Goal: Information Seeking & Learning: Understand process/instructions

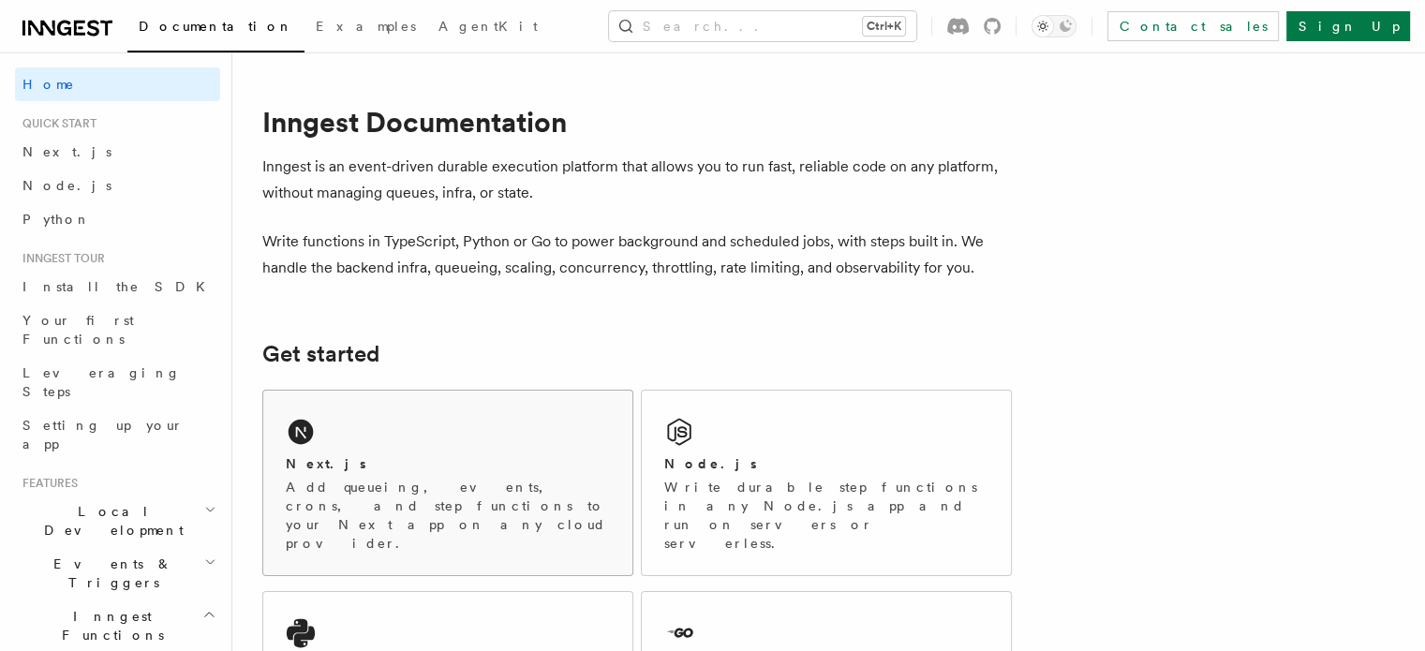
click at [462, 468] on div "Next.js" at bounding box center [448, 464] width 324 height 20
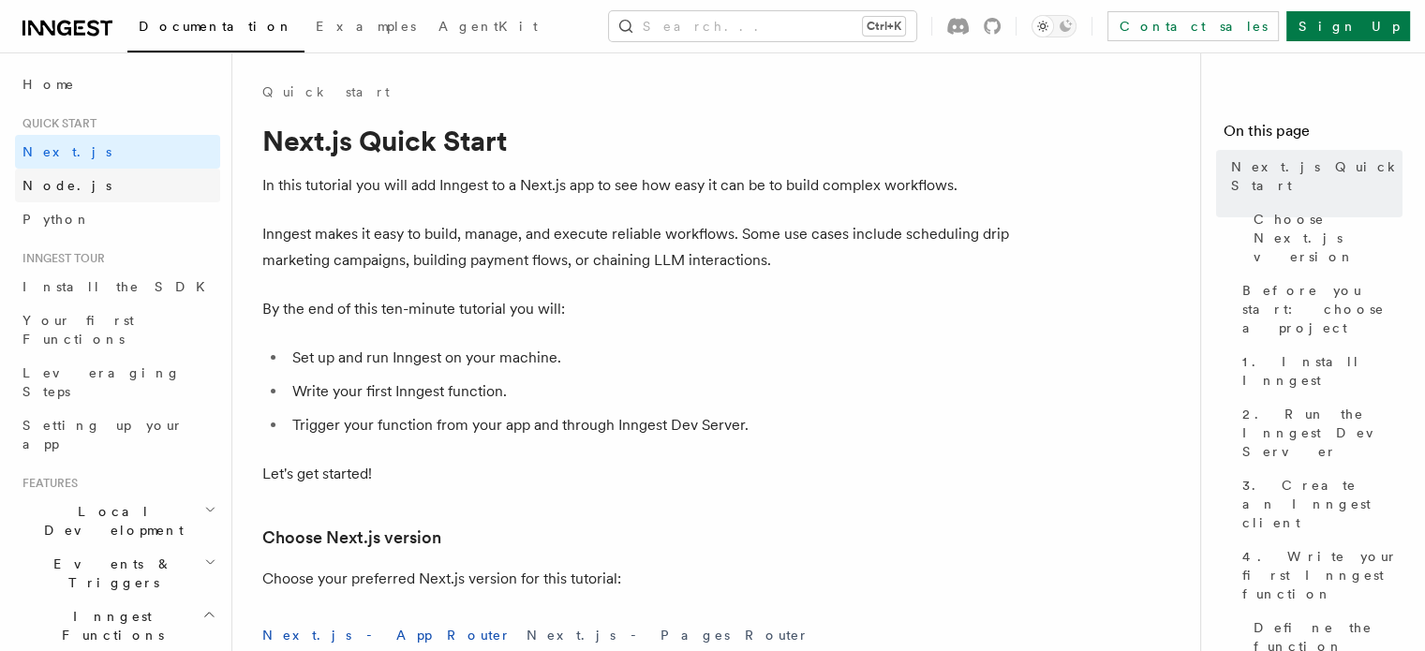
click at [74, 178] on link "Node.js" at bounding box center [117, 186] width 205 height 34
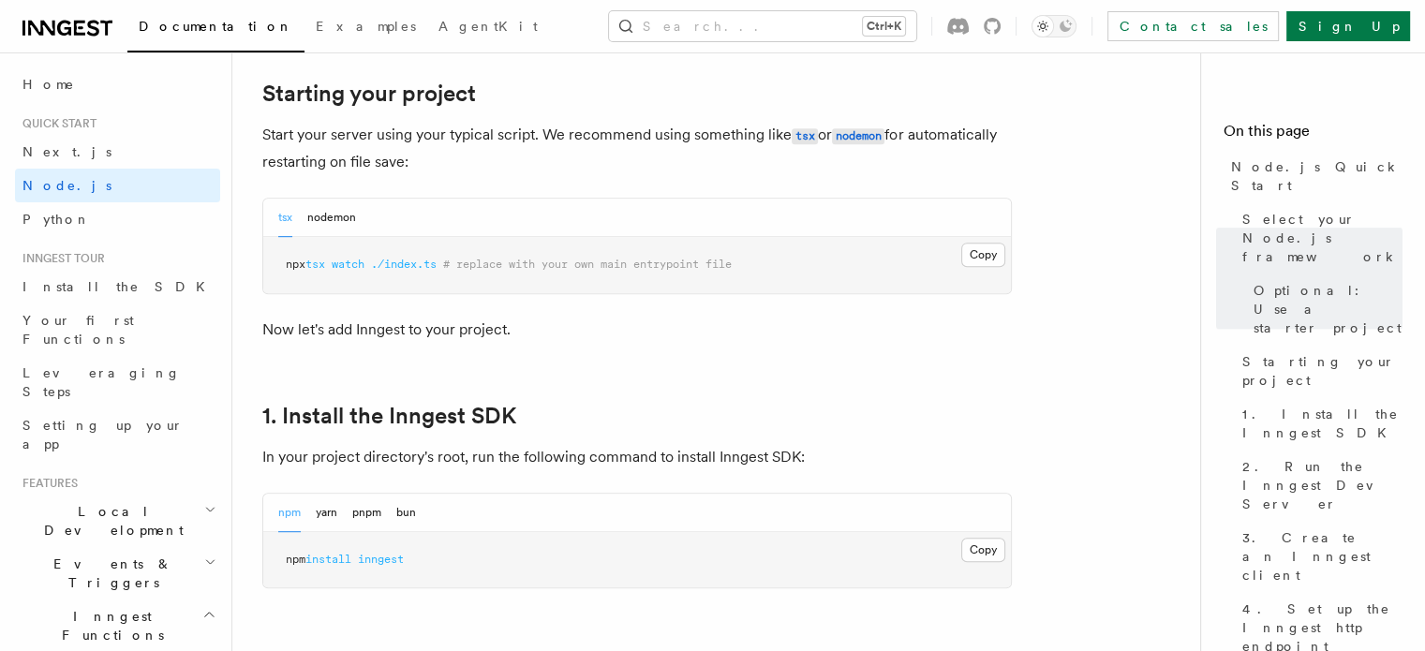
scroll to position [940, 0]
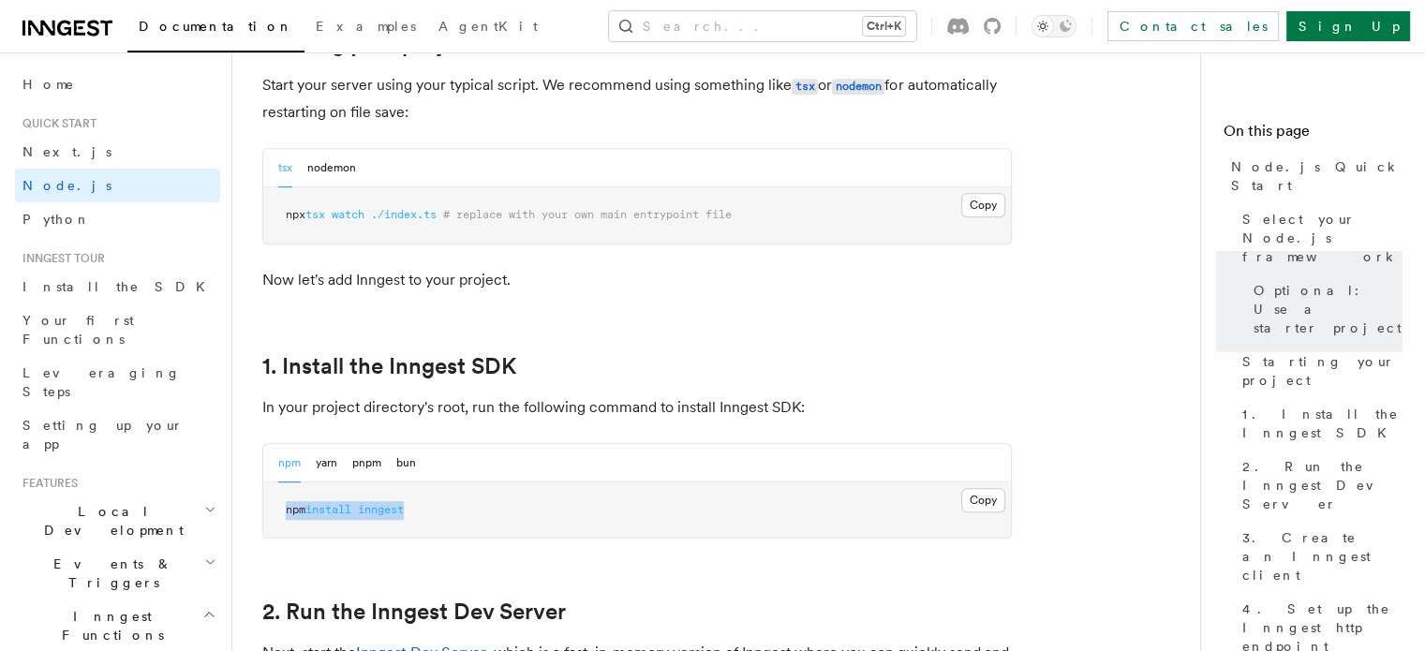
drag, startPoint x: 446, startPoint y: 514, endPoint x: 252, endPoint y: 515, distance: 194.0
copy span "npm install inngest"
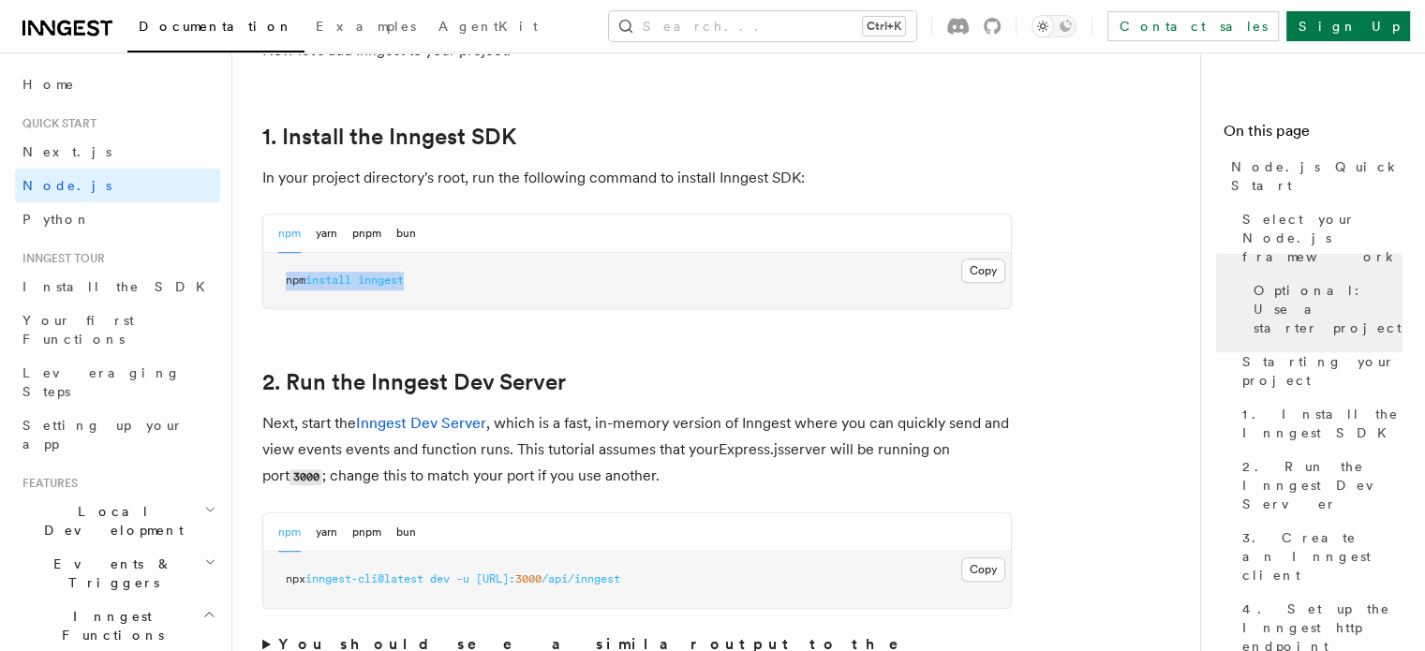
scroll to position [1229, 0]
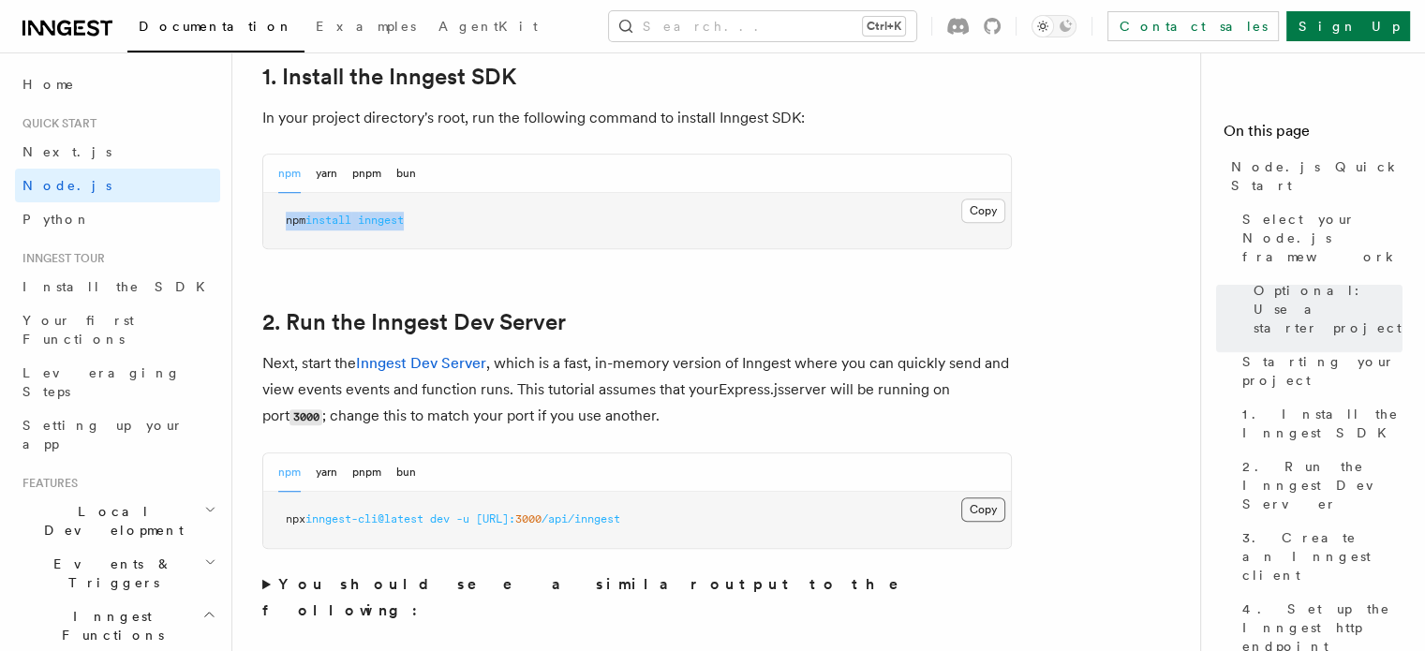
click at [975, 510] on button "Copy Copied" at bounding box center [983, 510] width 44 height 24
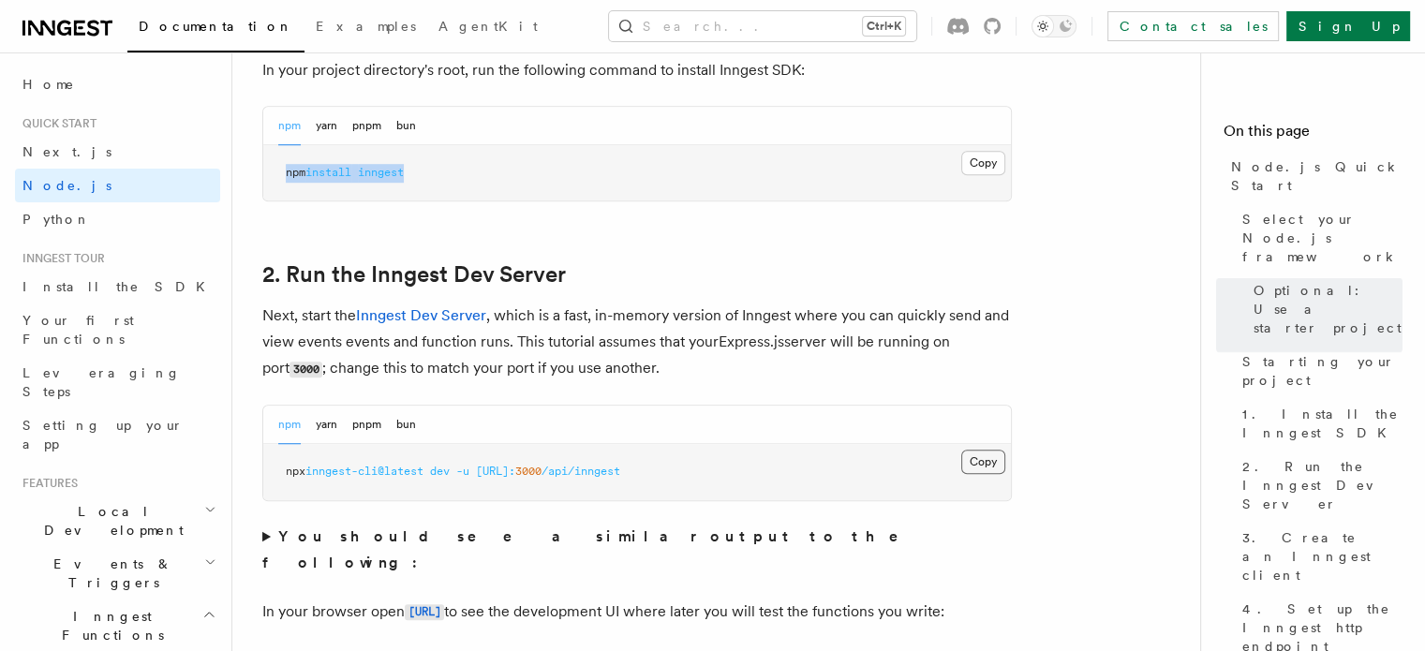
scroll to position [1281, 0]
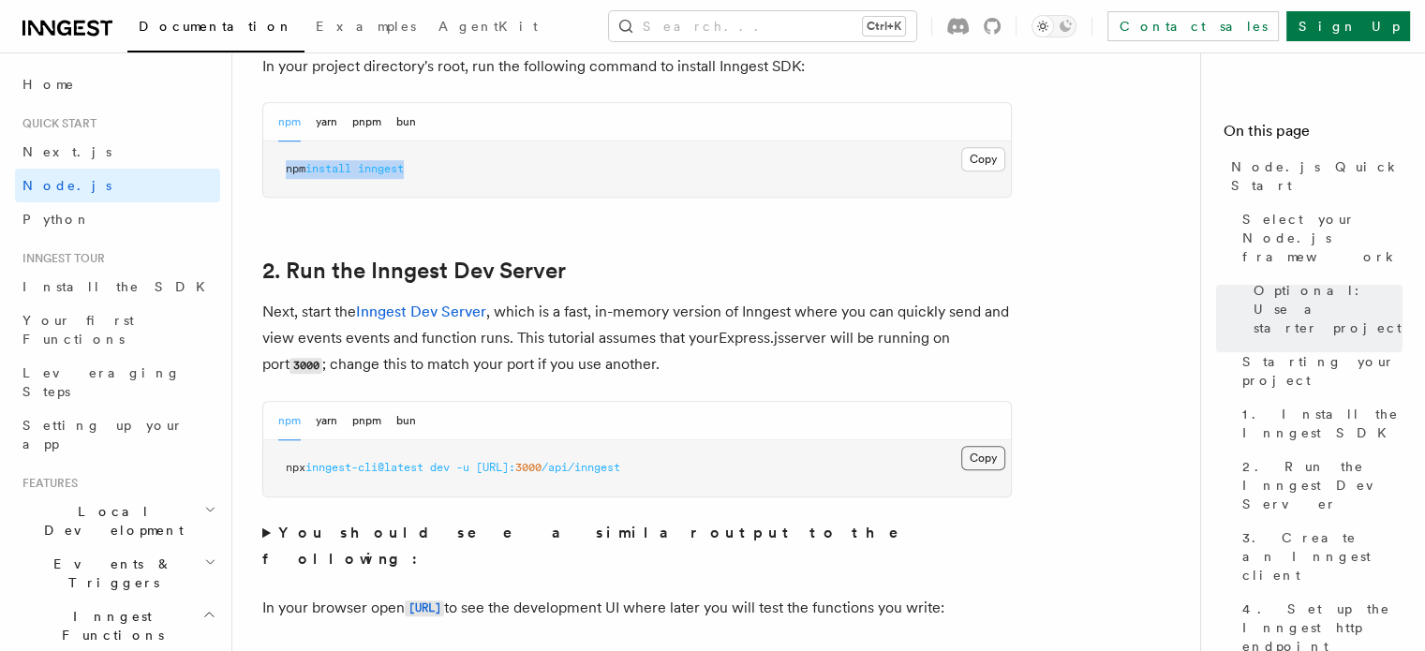
click at [984, 453] on button "Copy Copied" at bounding box center [983, 458] width 44 height 24
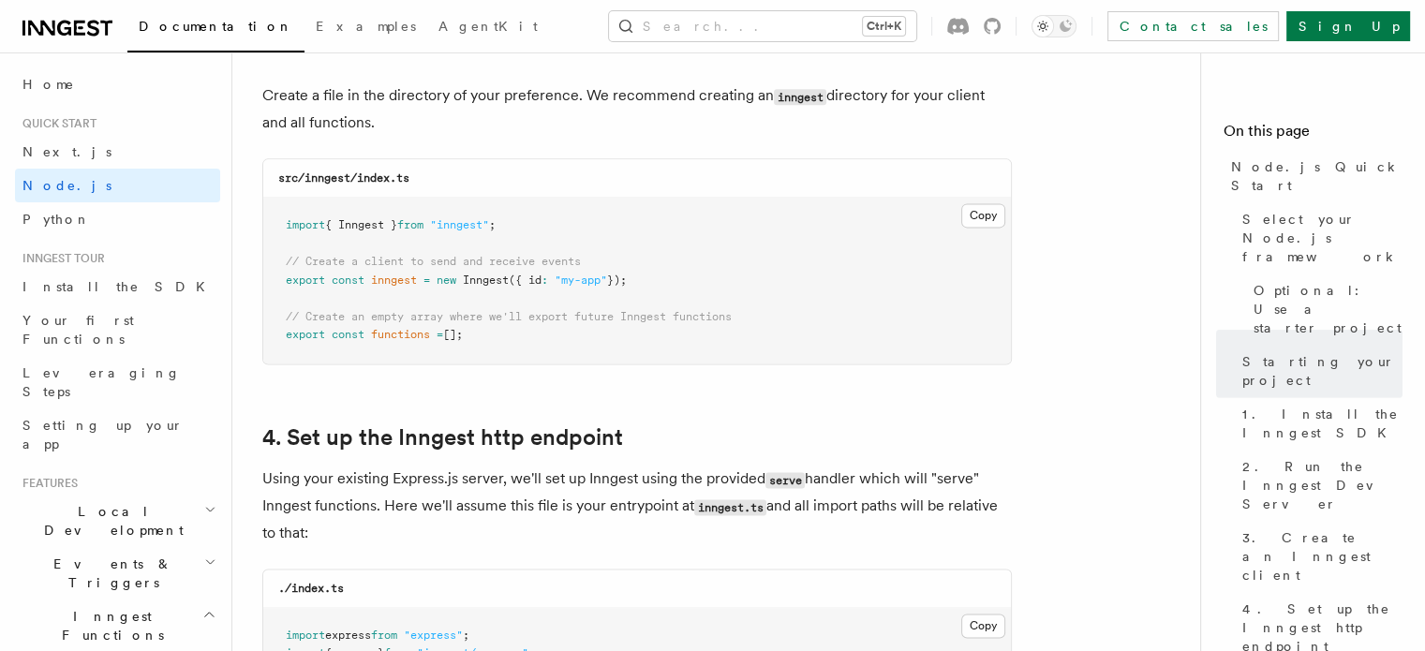
scroll to position [2499, 0]
